Goal: Transaction & Acquisition: Purchase product/service

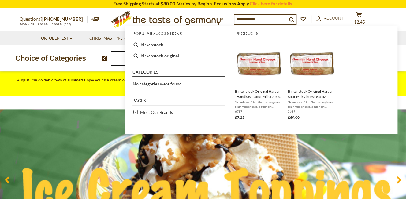
type input "**********"
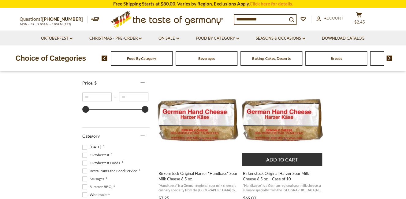
scroll to position [128, 0]
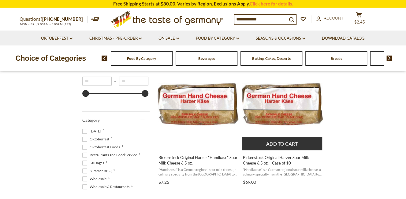
click at [274, 106] on img "Birkenstock Original Harzer Sour Milk Cheese 6.5 oz. - Case of 10" at bounding box center [282, 104] width 81 height 81
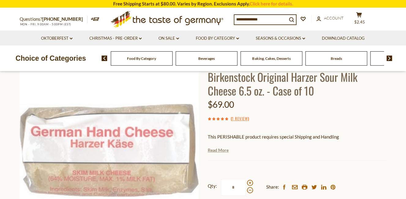
click at [225, 151] on link "Read More" at bounding box center [218, 150] width 21 height 6
